Goal: Task Accomplishment & Management: Manage account settings

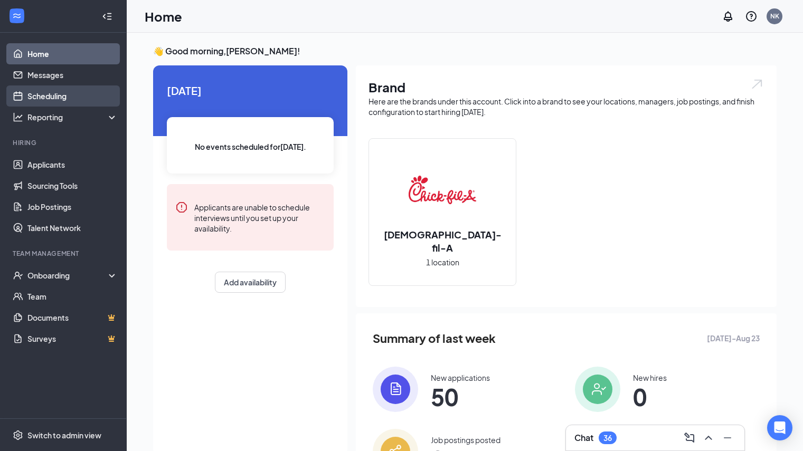
click at [55, 95] on link "Scheduling" at bounding box center [72, 95] width 90 height 21
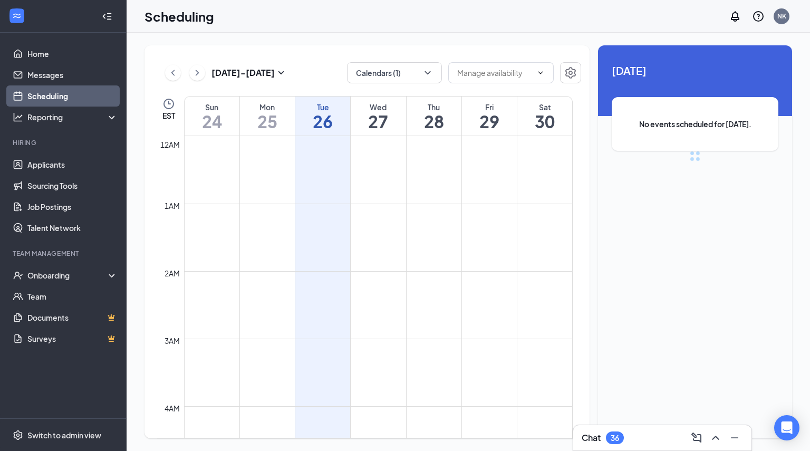
scroll to position [519, 0]
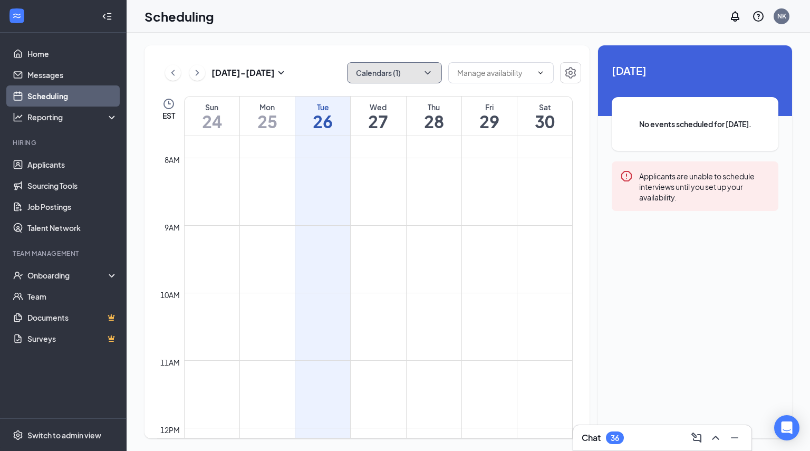
click at [378, 74] on button "Calendars (1)" at bounding box center [394, 72] width 95 height 21
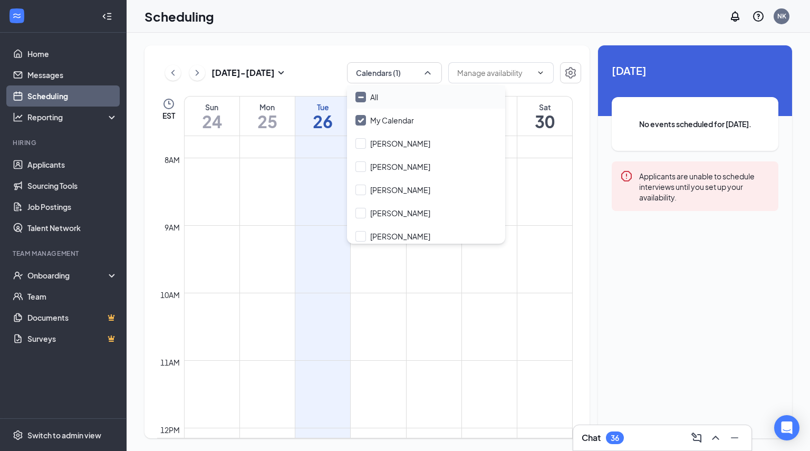
click at [373, 102] on input "All" at bounding box center [367, 97] width 23 height 11
checkbox input "true"
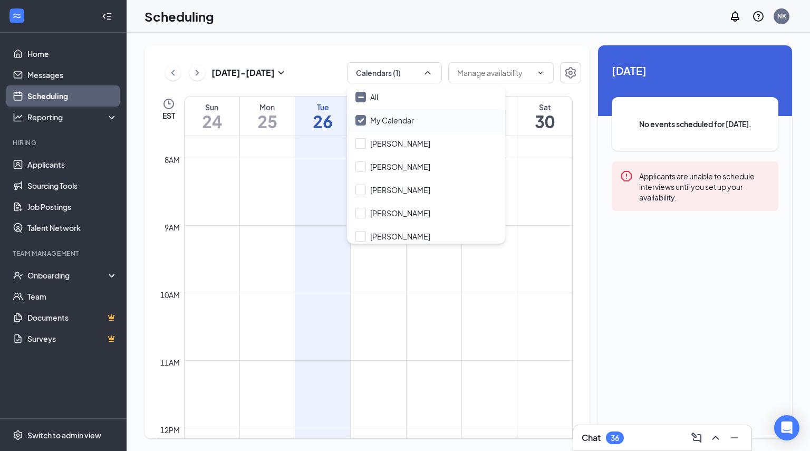
checkbox input "true"
click at [373, 120] on input "My Calendar" at bounding box center [385, 120] width 59 height 11
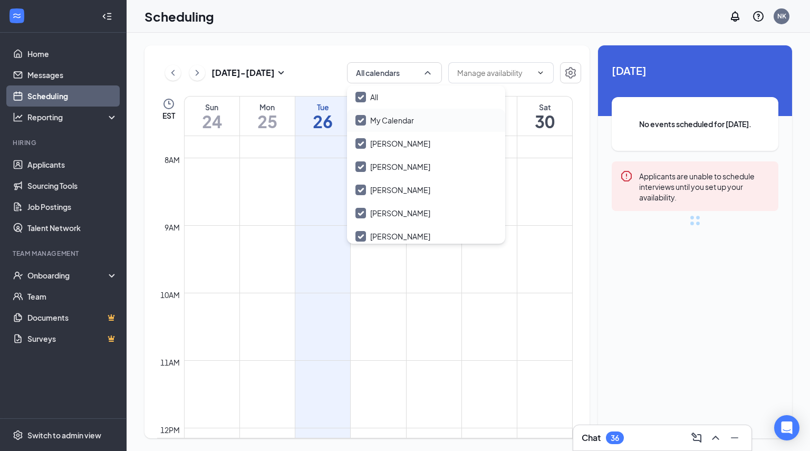
checkbox input "true"
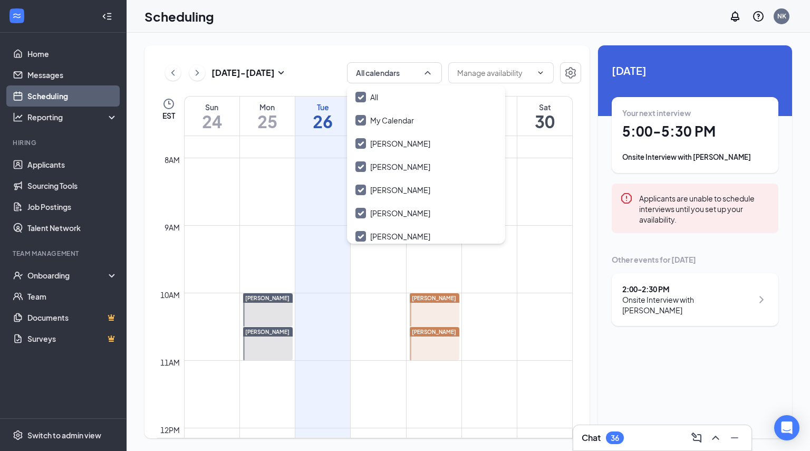
checkbox input "false"
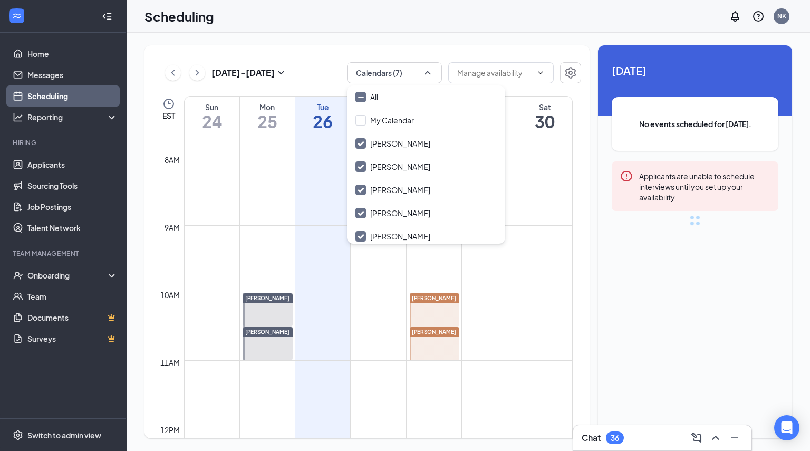
click at [305, 62] on div "Aug 24 - Aug 30 Calendars (7) EST Sun 24 Mon 25 Tue 26 Wed 27 Thu 28 Fri 29 Sat…" at bounding box center [367, 241] width 445 height 393
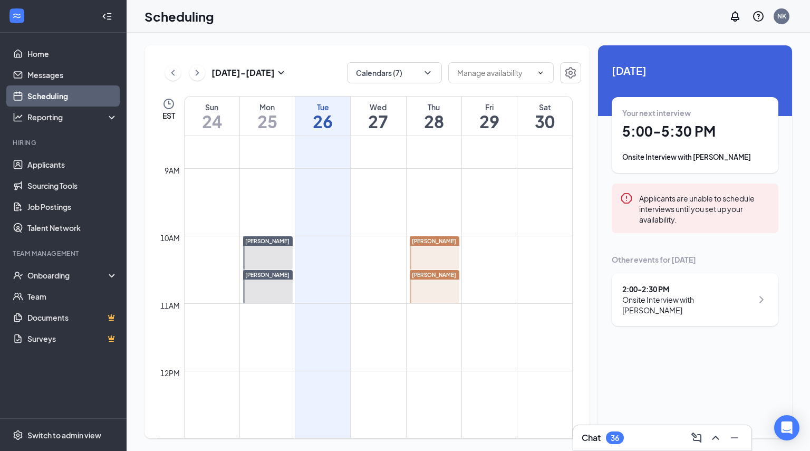
scroll to position [575, 0]
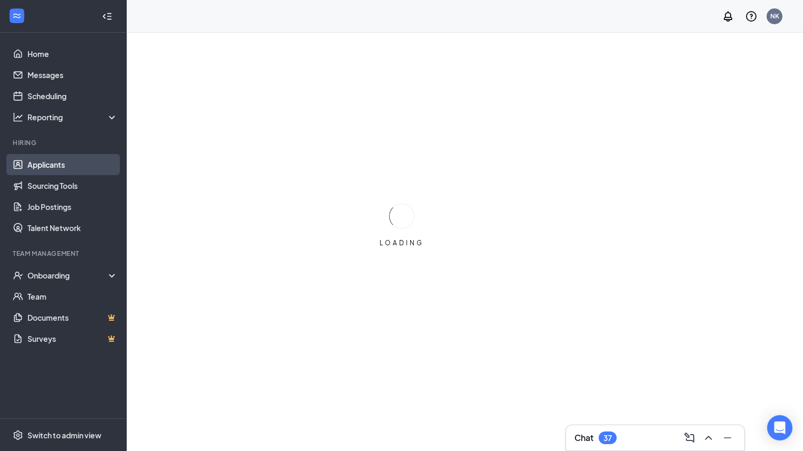
click at [61, 163] on link "Applicants" at bounding box center [72, 164] width 90 height 21
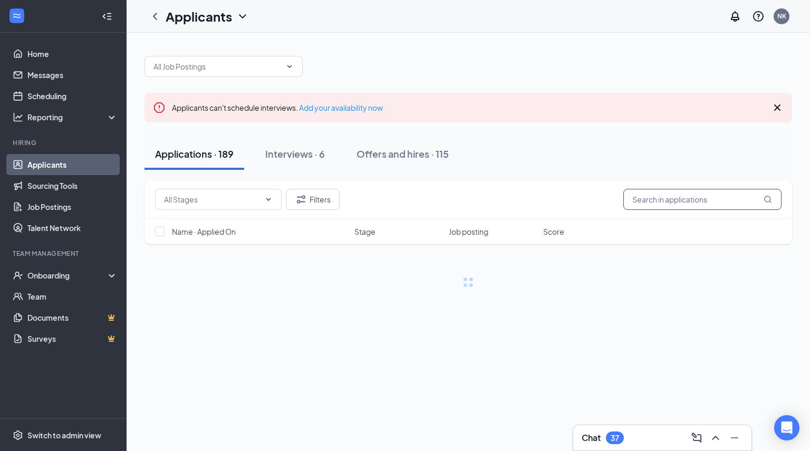
click at [646, 205] on input "text" at bounding box center [703, 199] width 158 height 21
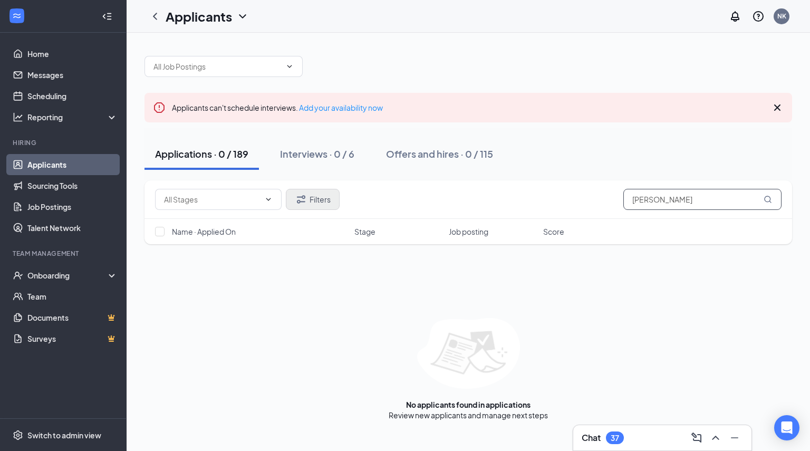
type input "[PERSON_NAME]"
click at [319, 192] on button "Filters" at bounding box center [313, 199] width 54 height 21
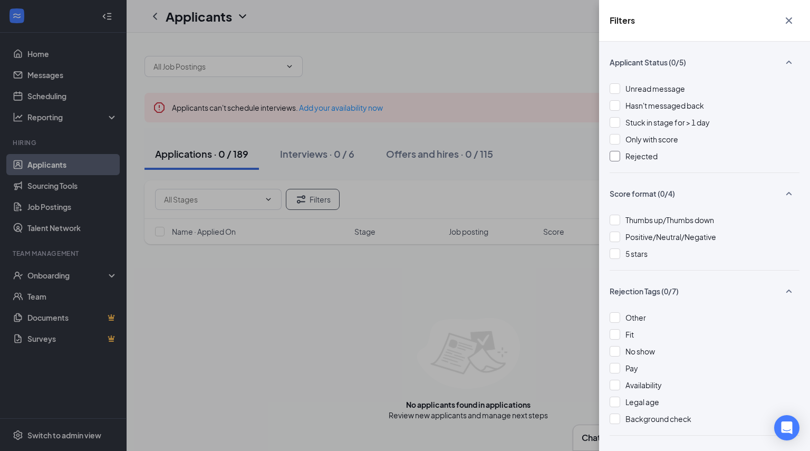
click at [641, 157] on span "Rejected" at bounding box center [642, 155] width 32 height 9
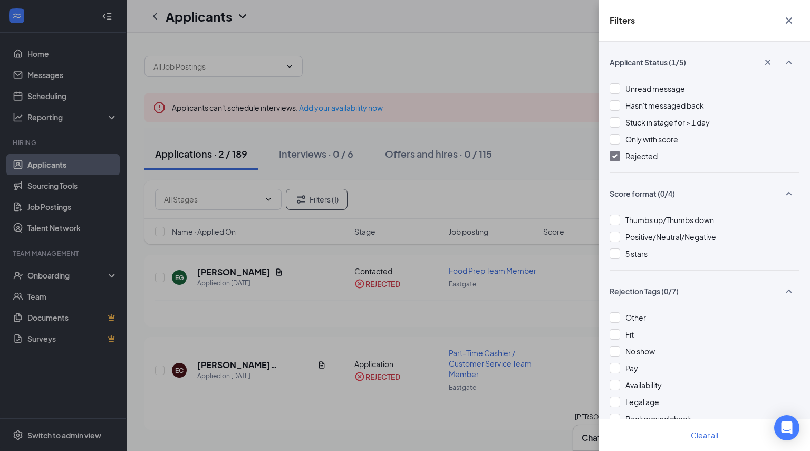
click at [567, 137] on div "Filters Applicant Status (1/5) Unread message Hasn't messaged back Stuck in sta…" at bounding box center [405, 225] width 810 height 451
click at [529, 146] on div "Filters Applicant Status (1/5) Unread message Hasn't messaged back Stuck in sta…" at bounding box center [405, 225] width 810 height 451
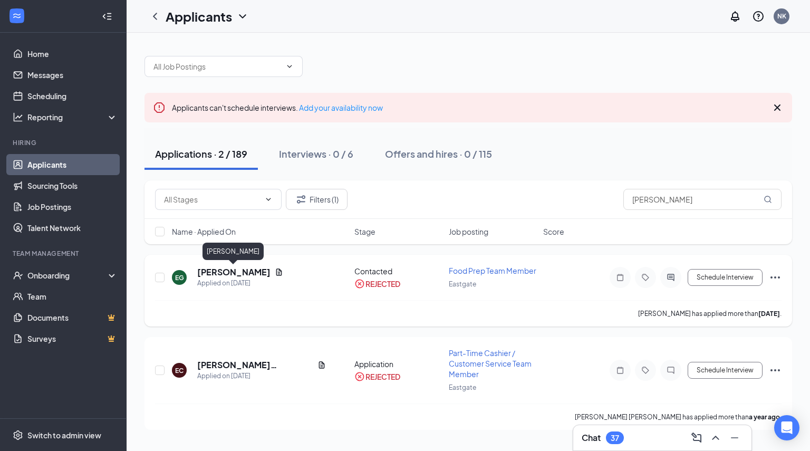
click at [232, 268] on h5 "[PERSON_NAME]" at bounding box center [233, 272] width 73 height 12
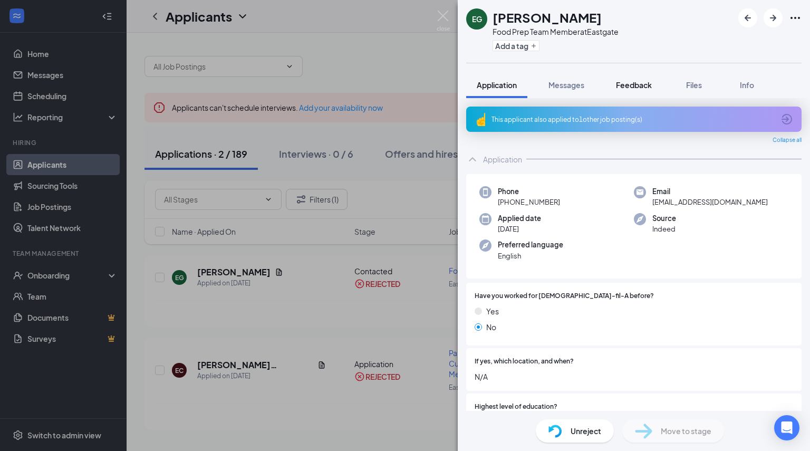
click at [642, 82] on span "Feedback" at bounding box center [634, 84] width 36 height 9
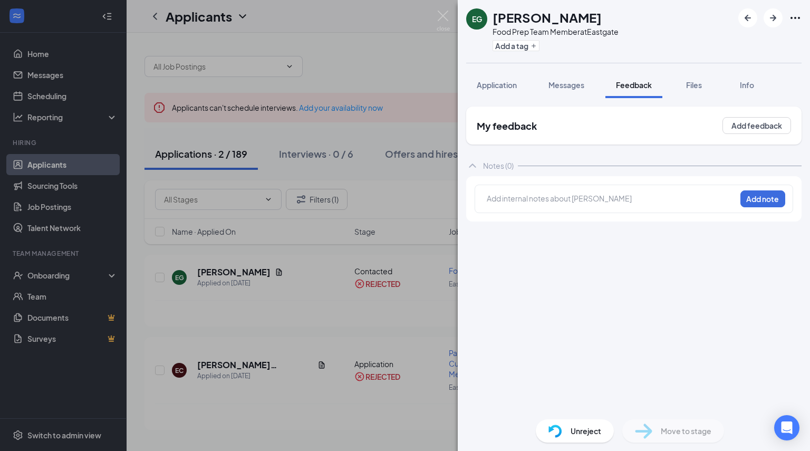
click at [673, 86] on div "Application Messages Feedback Files Info" at bounding box center [634, 85] width 336 height 26
click at [694, 90] on button "Files" at bounding box center [694, 85] width 42 height 26
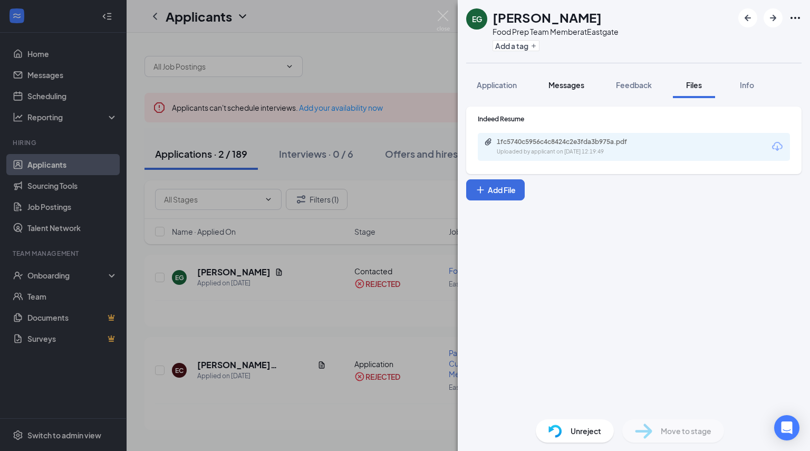
click at [559, 78] on button "Messages" at bounding box center [566, 85] width 57 height 26
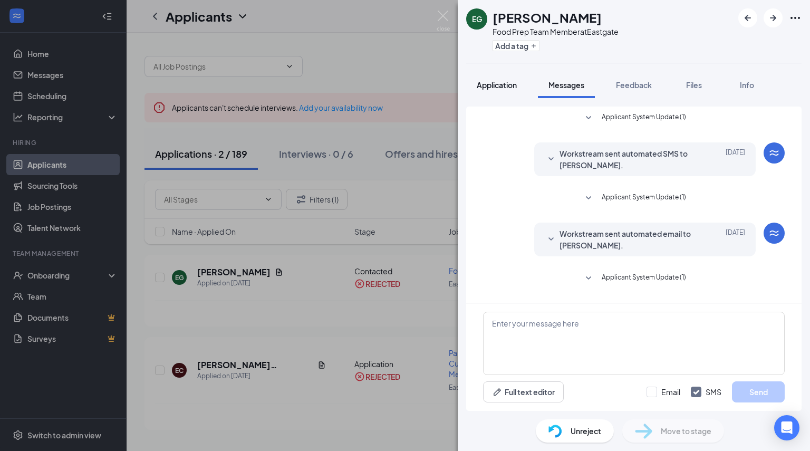
click at [494, 82] on span "Application" at bounding box center [497, 84] width 40 height 9
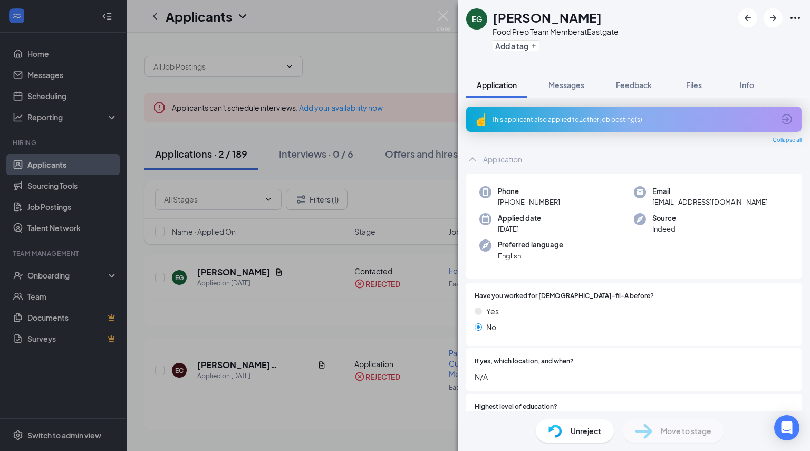
click at [375, 84] on div "EG [PERSON_NAME] Food Prep Team Member at Eastgate Add a tag Application Messag…" at bounding box center [405, 225] width 810 height 451
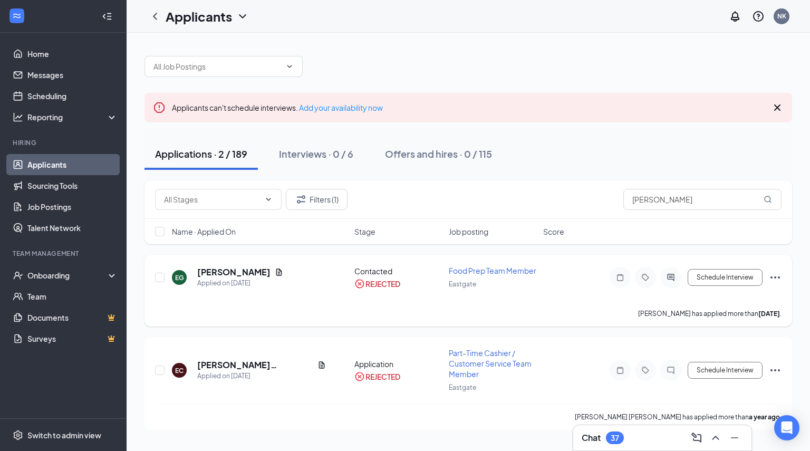
click at [369, 281] on div "REJECTED" at bounding box center [383, 284] width 35 height 11
click at [773, 281] on icon "Ellipses" at bounding box center [775, 277] width 13 height 13
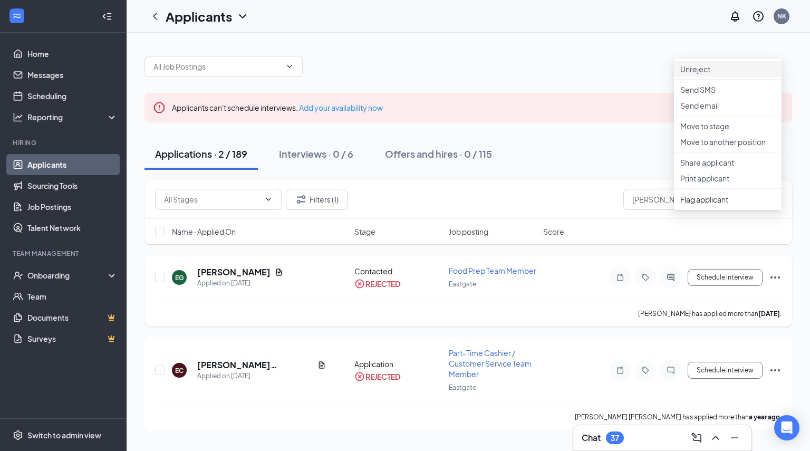
click at [695, 69] on p "Unreject" at bounding box center [728, 69] width 95 height 11
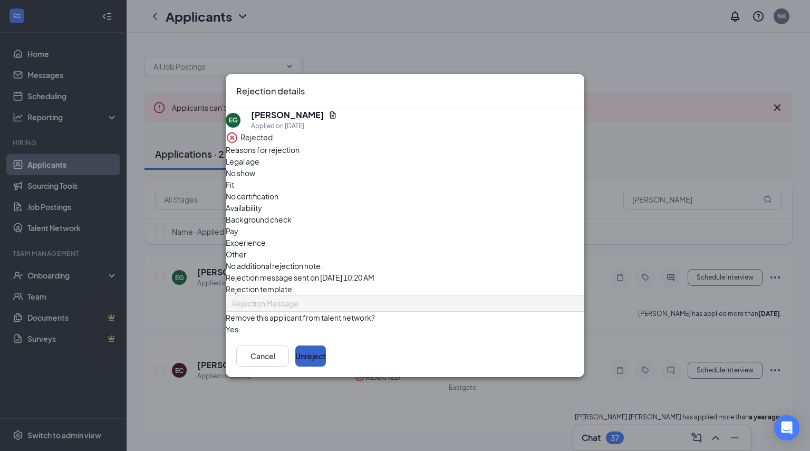
click at [326, 356] on button "Unreject" at bounding box center [310, 356] width 31 height 21
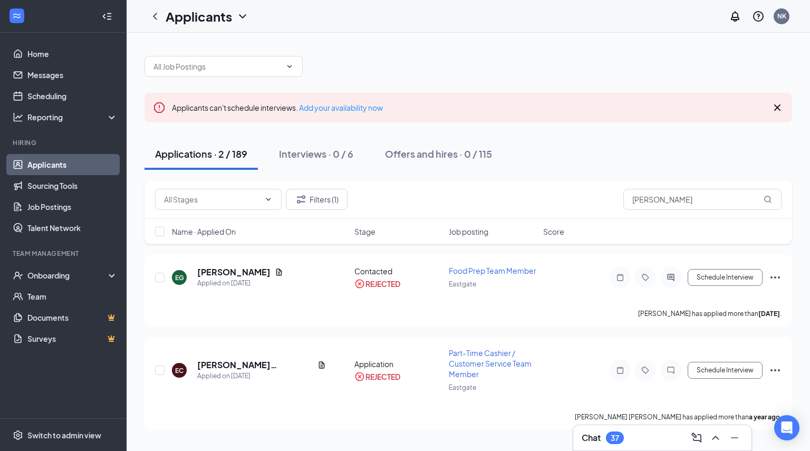
click at [192, 154] on div "Applications · 2 / 189" at bounding box center [201, 153] width 92 height 13
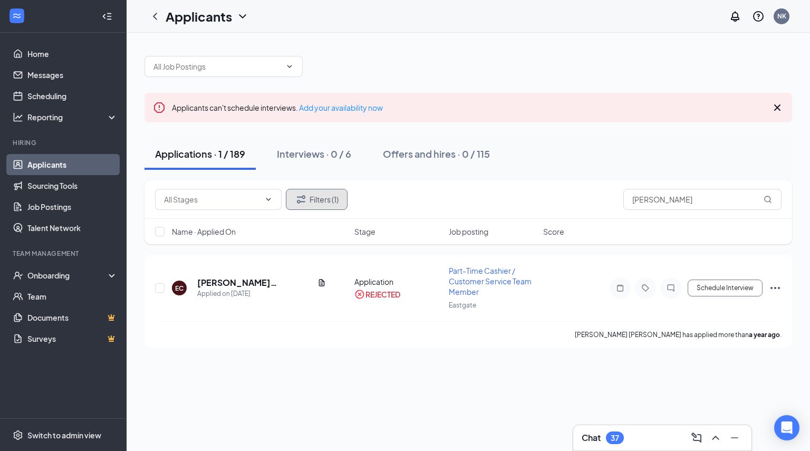
click at [331, 200] on button "Filters (1)" at bounding box center [317, 199] width 62 height 21
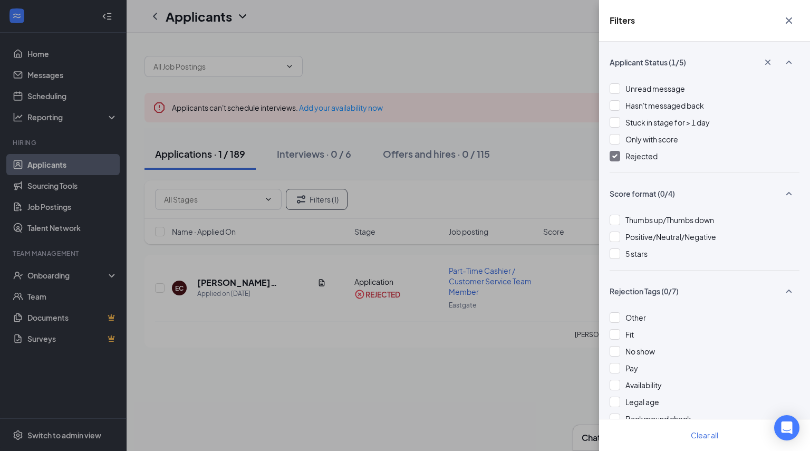
click at [654, 153] on span "Rejected" at bounding box center [642, 155] width 32 height 9
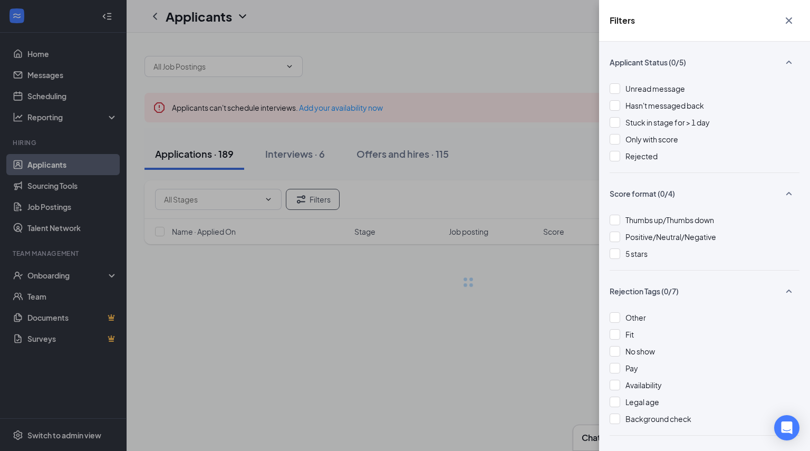
click at [519, 39] on div "Filters Applicant Status (0/5) Unread message Hasn't messaged back Stuck in sta…" at bounding box center [405, 225] width 810 height 451
click at [492, 92] on div "Filters Applicant Status (0/5) Unread message Hasn't messaged back Stuck in sta…" at bounding box center [405, 225] width 810 height 451
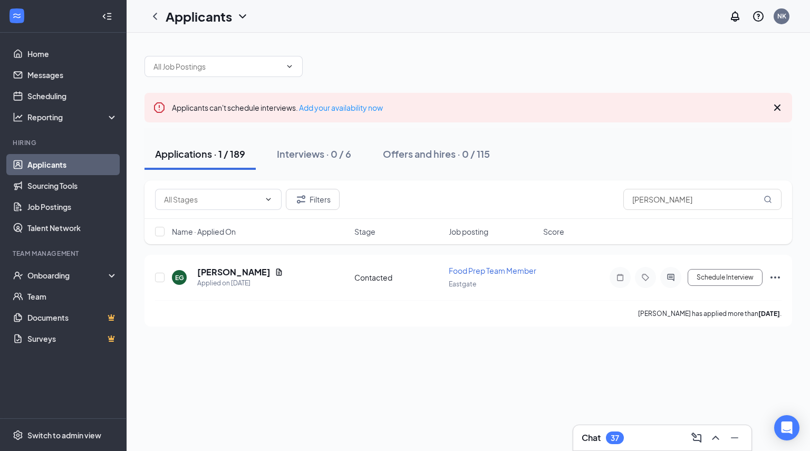
click at [463, 355] on div "Applicants can't schedule interviews. Add your availability now Applications · …" at bounding box center [469, 242] width 684 height 418
